Goal: Navigation & Orientation: Find specific page/section

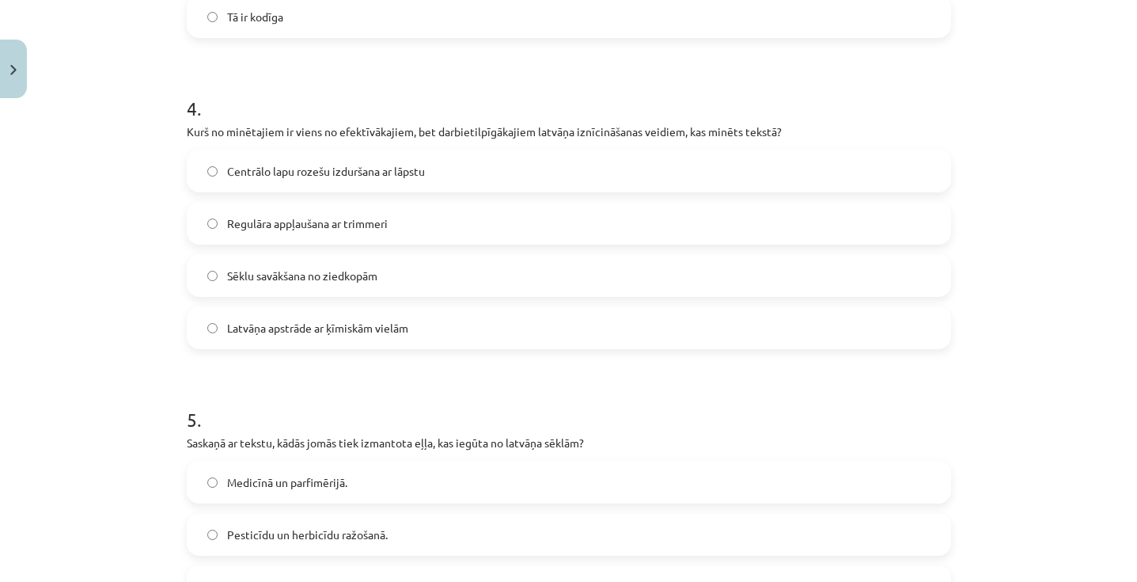
scroll to position [1440, 0]
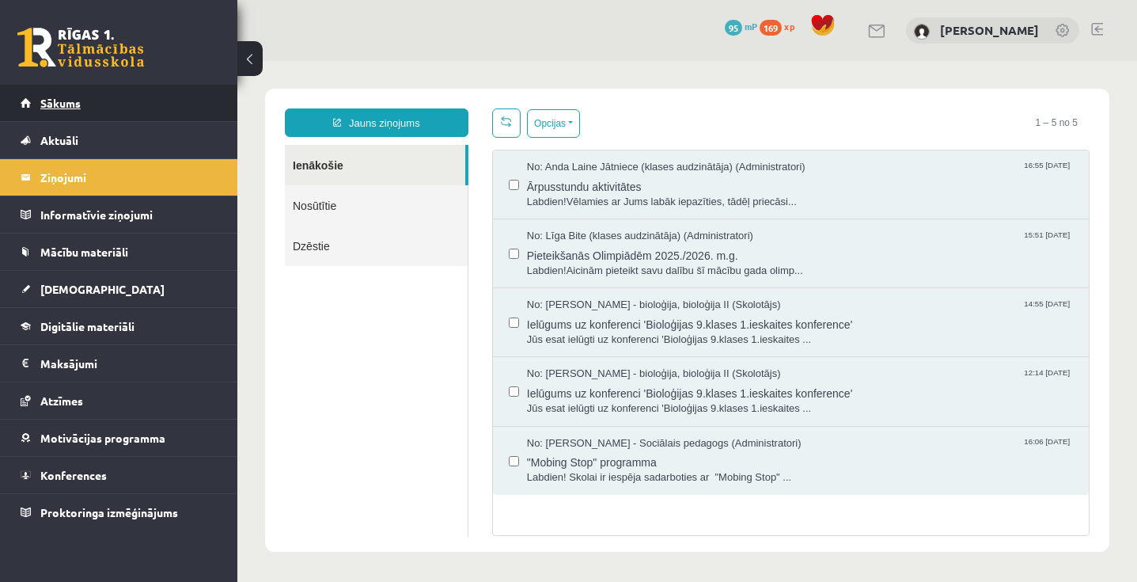
click at [131, 103] on link "Sākums" at bounding box center [119, 103] width 197 height 36
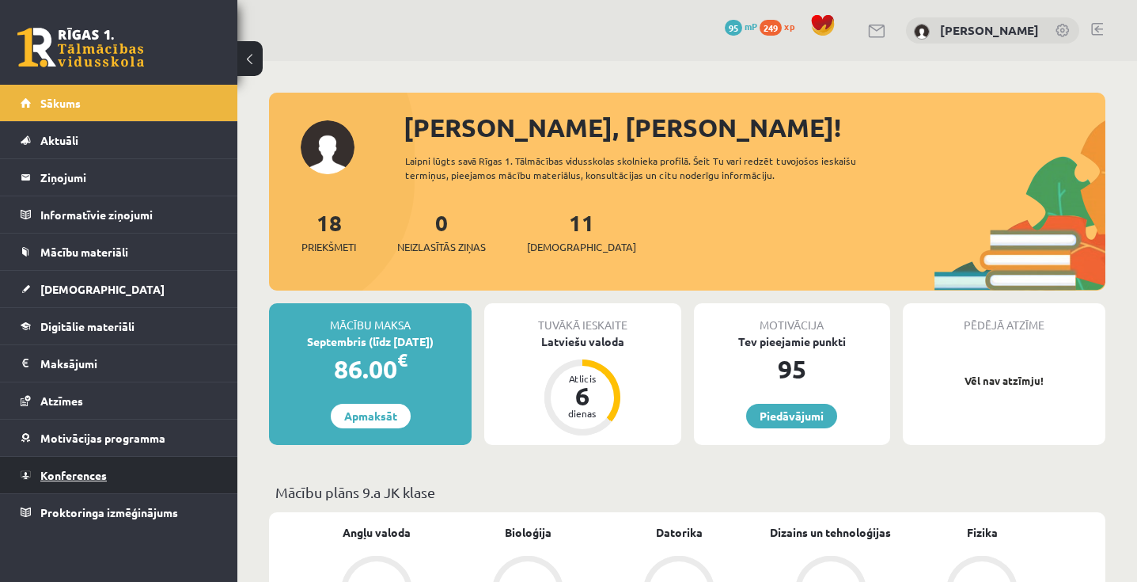
click at [104, 483] on link "Konferences" at bounding box center [119, 475] width 197 height 36
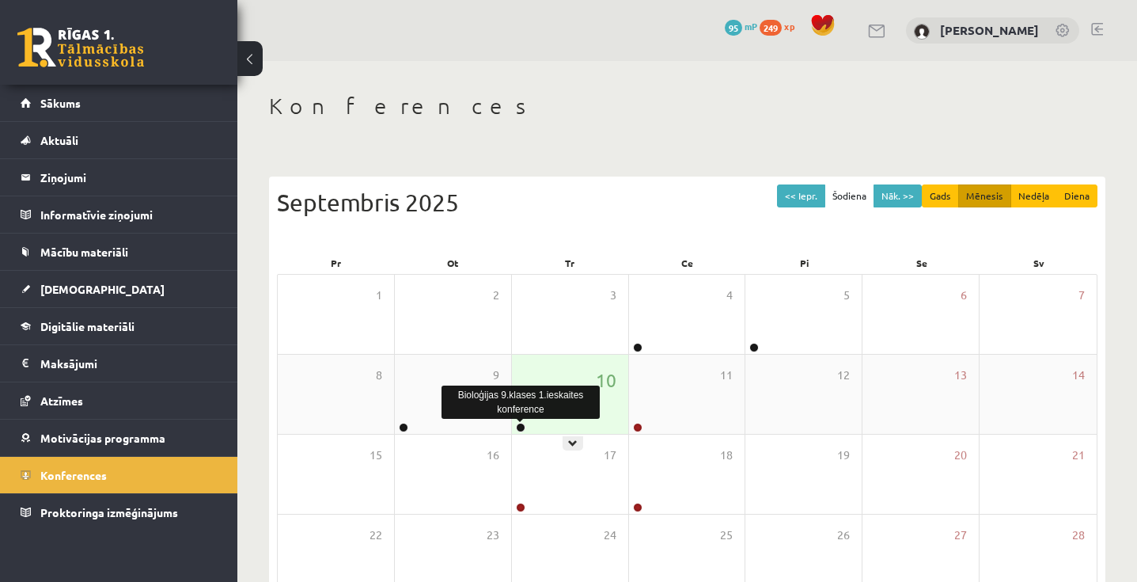
click at [522, 429] on link at bounding box center [520, 427] width 9 height 9
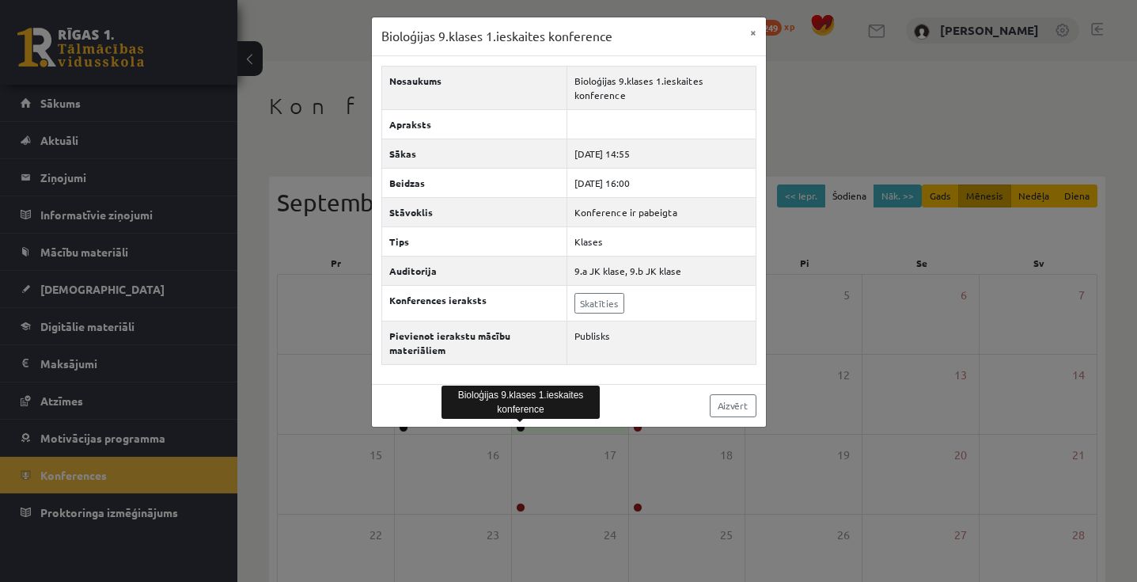
click at [550, 463] on div "Bioloģijas 9.klases 1.ieskaites konference × Nosaukums Bioloģijas 9.klases 1.ie…" at bounding box center [568, 291] width 1137 height 582
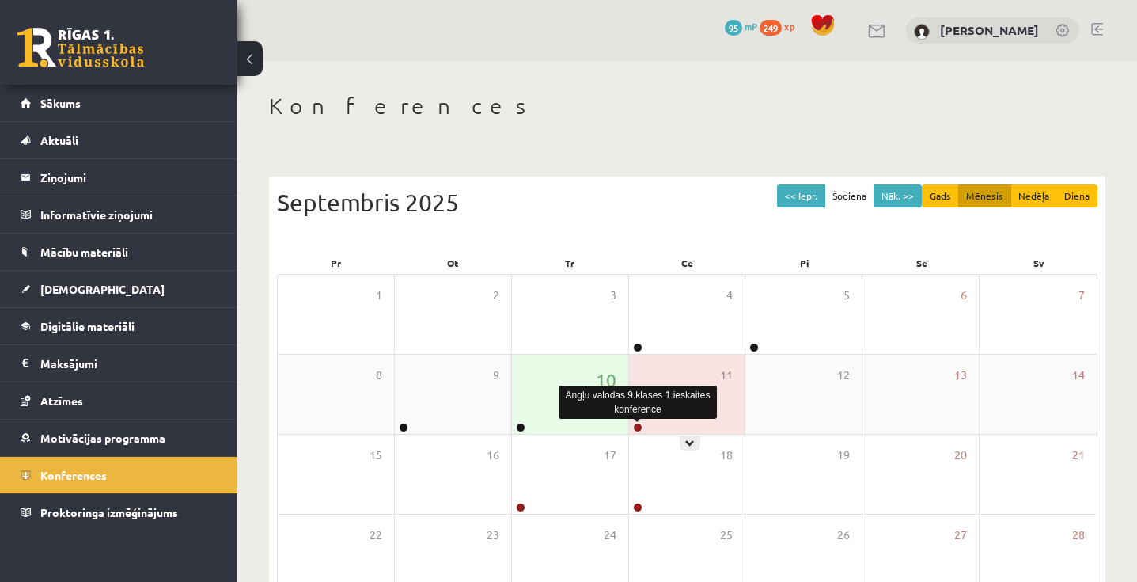
click at [639, 427] on link at bounding box center [637, 427] width 9 height 9
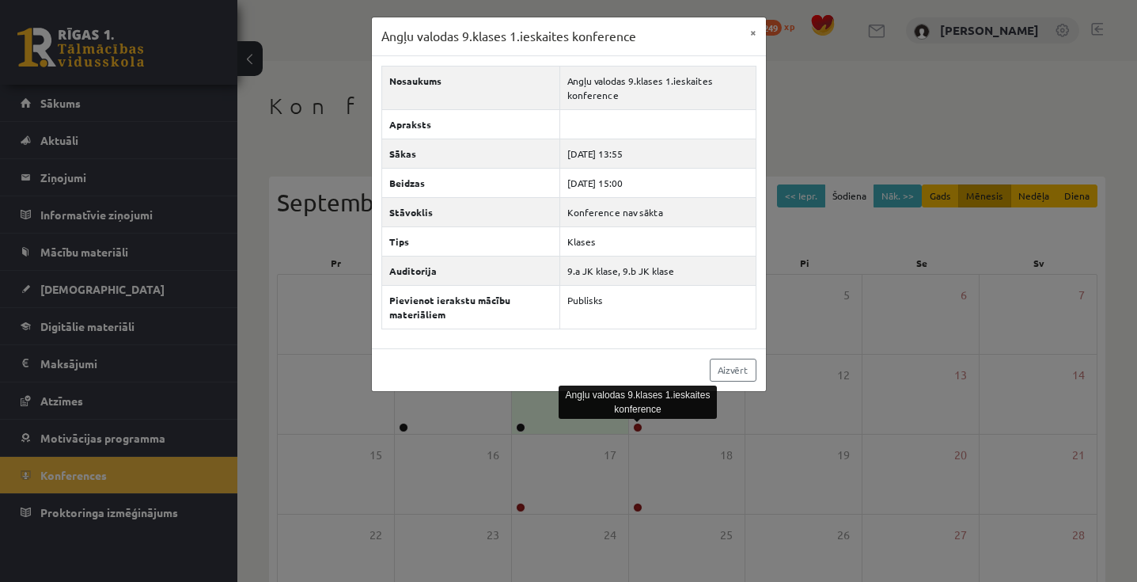
click at [643, 439] on div "Angļu valodas 9.klases 1.ieskaites konference × Nosaukums Angļu valodas 9.klase…" at bounding box center [568, 291] width 1137 height 582
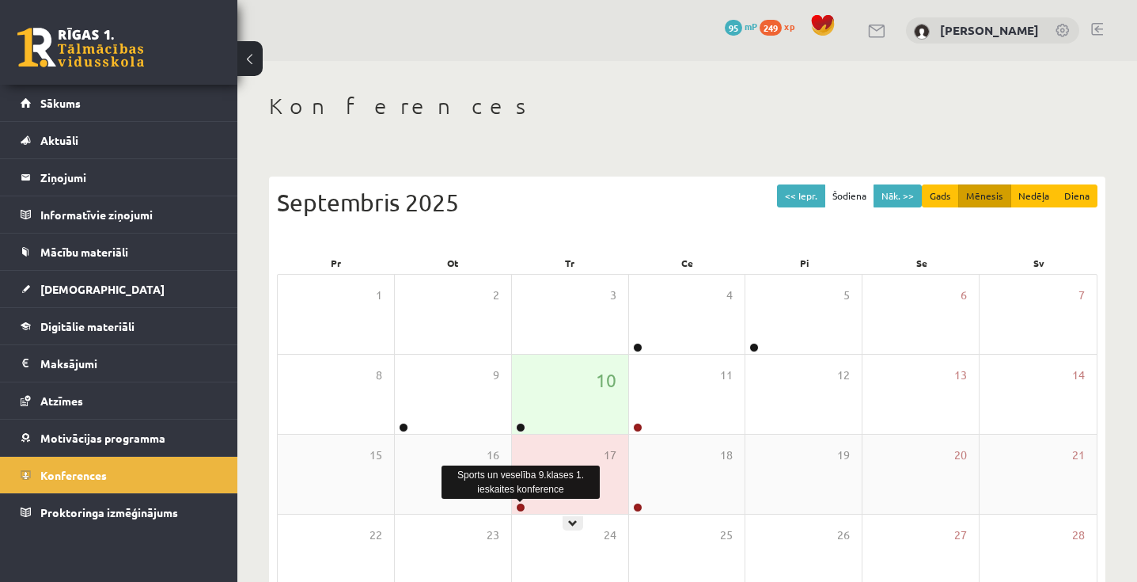
click at [522, 506] on link at bounding box center [520, 507] width 9 height 9
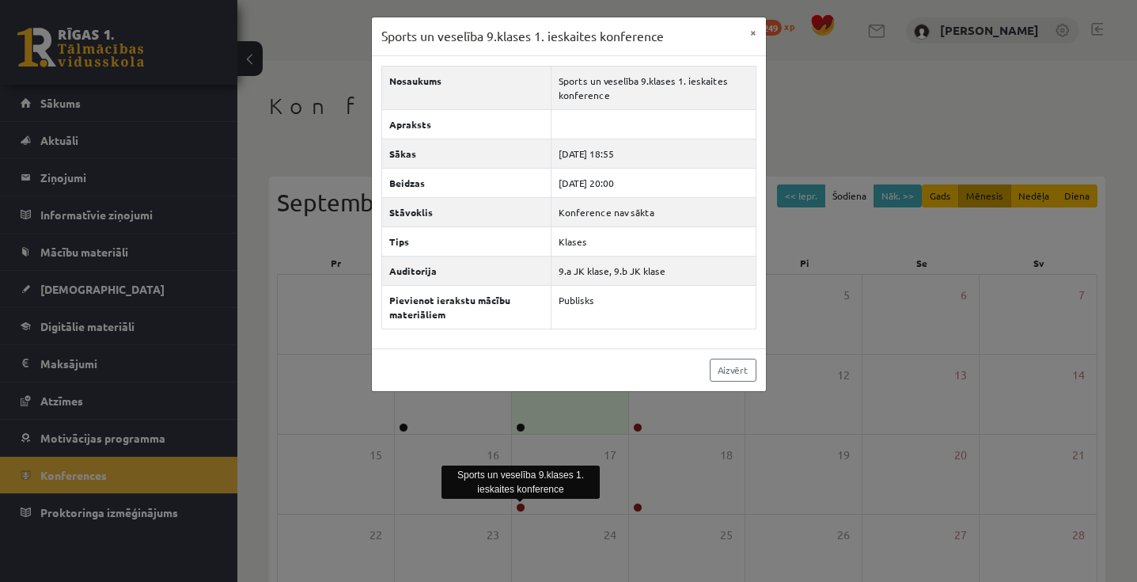
click at [675, 449] on div "Sports un veselība 9.klases 1. ieskaites konference × Nosaukums Sports un vesel…" at bounding box center [568, 291] width 1137 height 582
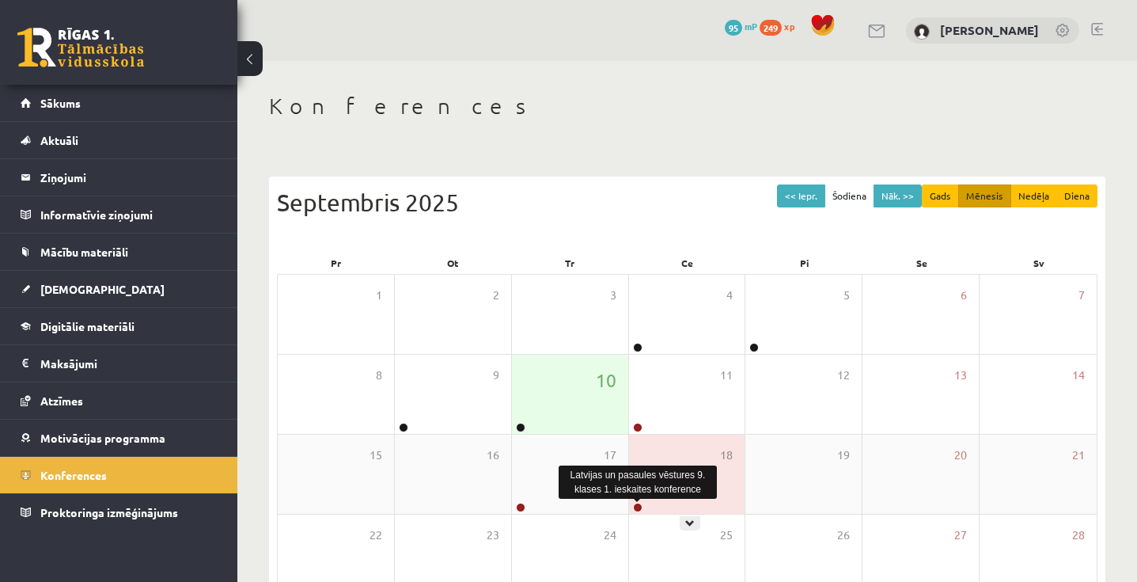
click at [636, 509] on link at bounding box center [637, 507] width 9 height 9
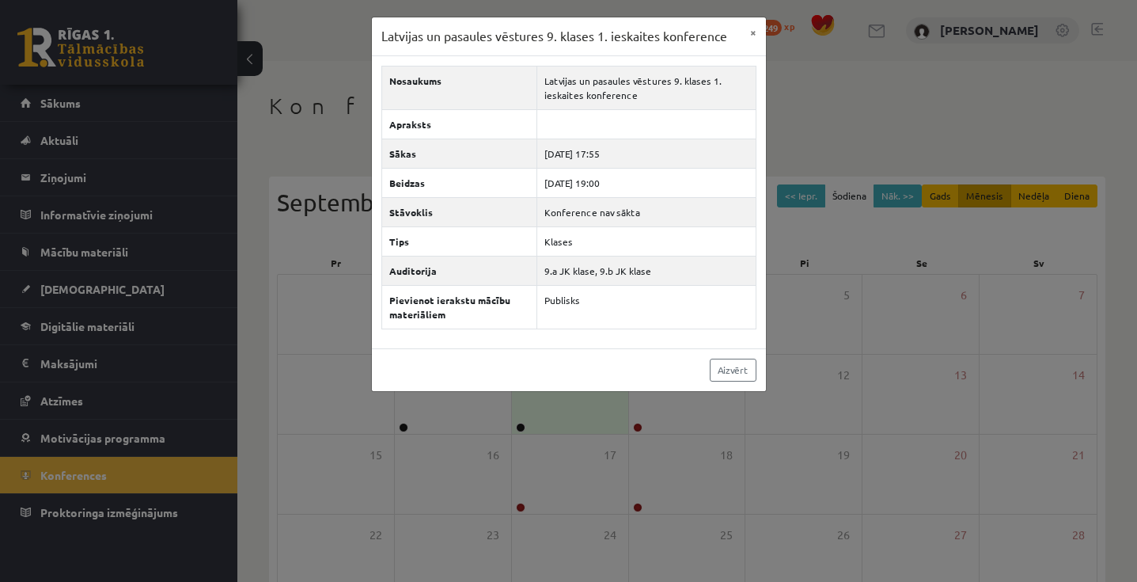
click at [731, 458] on div "Latvijas un pasaules vēstures 9. klases 1. ieskaites konference × Nosaukums Lat…" at bounding box center [568, 291] width 1137 height 582
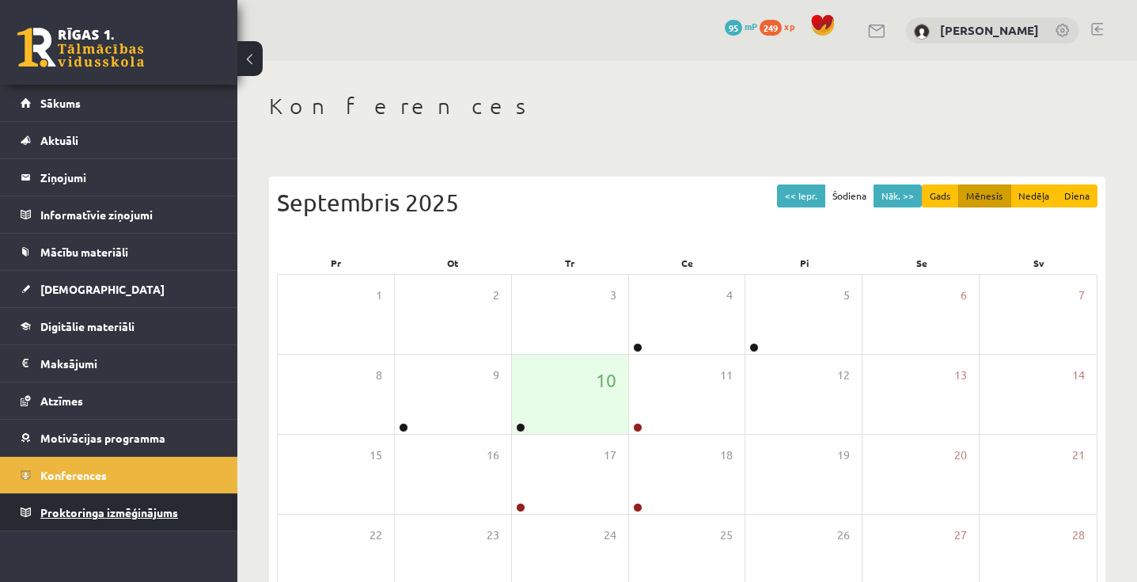
click at [138, 513] on span "Proktoringa izmēģinājums" at bounding box center [109, 512] width 138 height 14
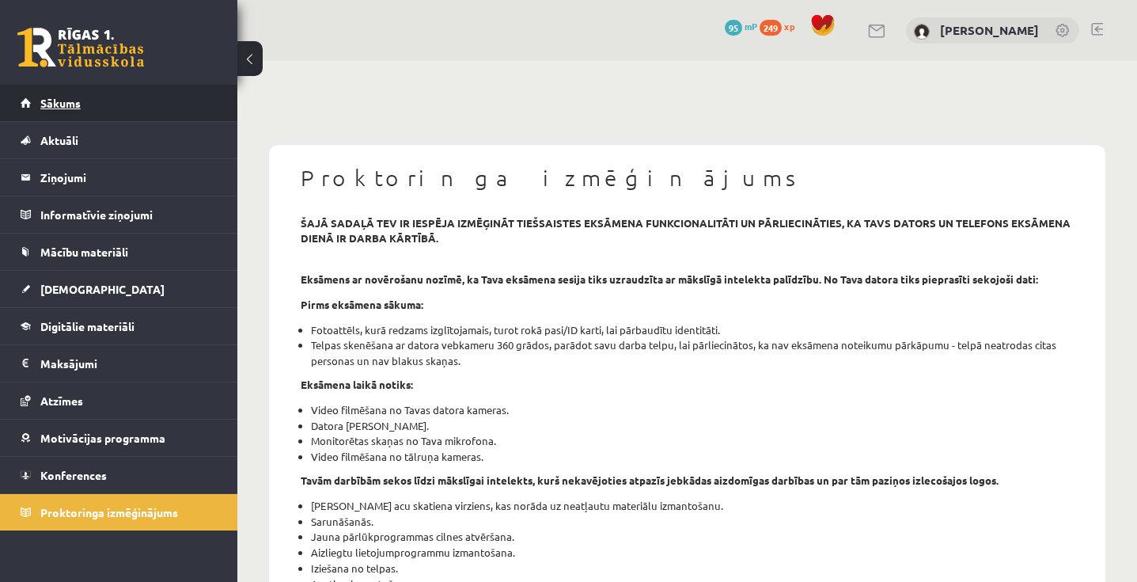
click at [122, 104] on link "Sākums" at bounding box center [119, 103] width 197 height 36
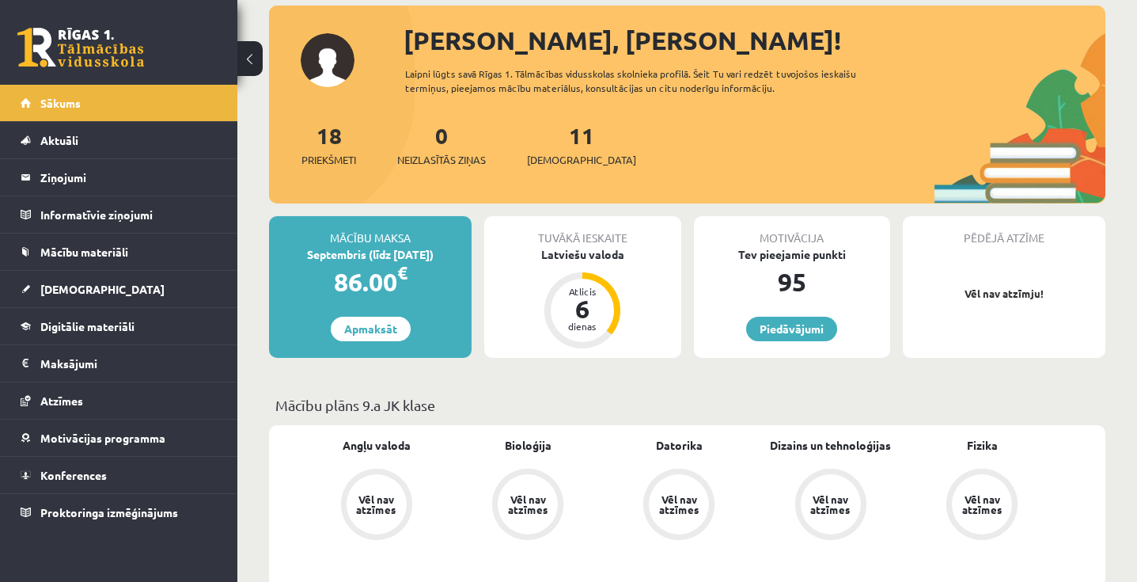
scroll to position [79, 0]
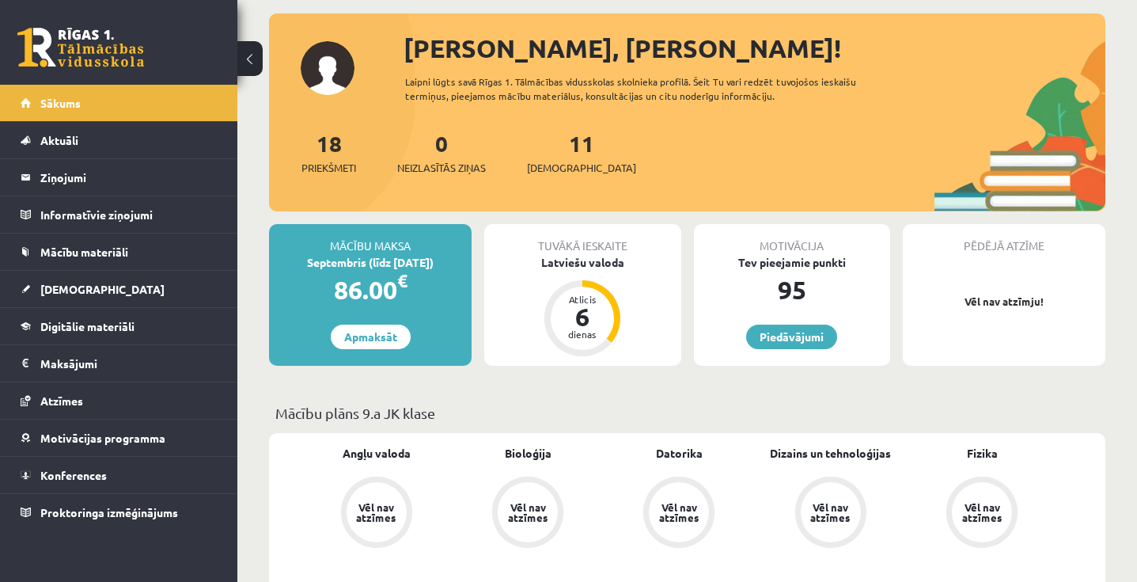
click at [352, 124] on div "Sveika, Loreta! Laipni lūgts savā Rīgas 1. Tālmācības vidusskolas skolnieka pro…" at bounding box center [687, 120] width 837 height 182
click at [823, 336] on link "Piedāvājumi" at bounding box center [791, 337] width 91 height 25
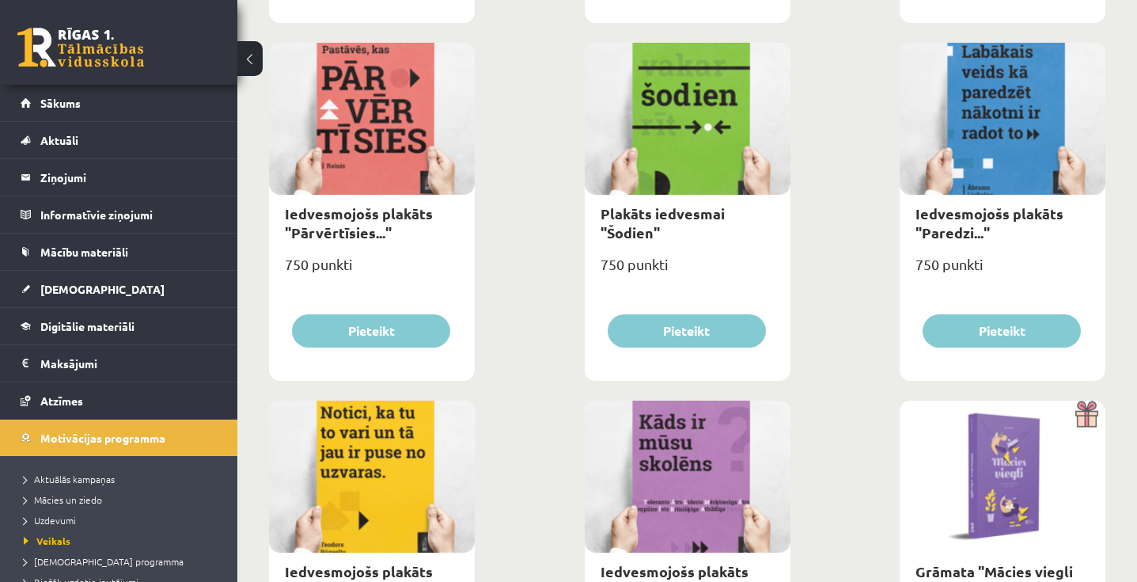
scroll to position [2012, 0]
